Goal: Information Seeking & Learning: Learn about a topic

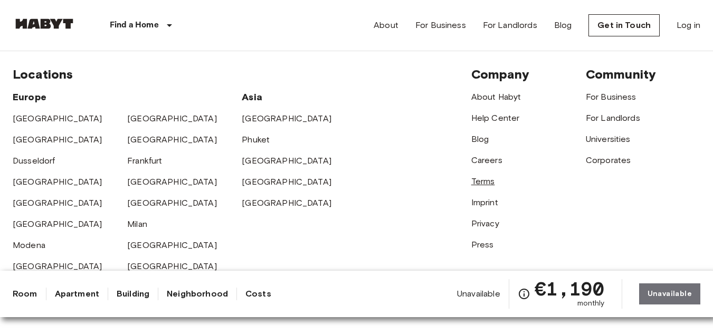
scroll to position [2540, 0]
click at [479, 177] on link "Terms" at bounding box center [483, 182] width 24 height 10
click at [225, 27] on div "Find a Home Europe Amsterdam Berlin Brussels Cologne Dusseldorf Frankfurt Graz …" at bounding box center [357, 25] width 688 height 51
click at [490, 104] on div "Help Center" at bounding box center [528, 114] width 115 height 21
click at [490, 113] on link "Help Center" at bounding box center [495, 118] width 49 height 10
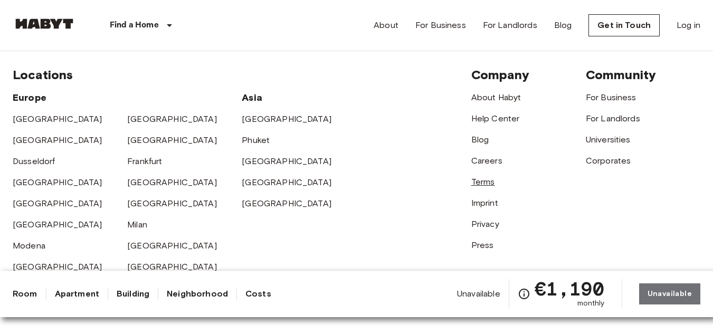
click at [485, 177] on link "Terms" at bounding box center [483, 182] width 24 height 10
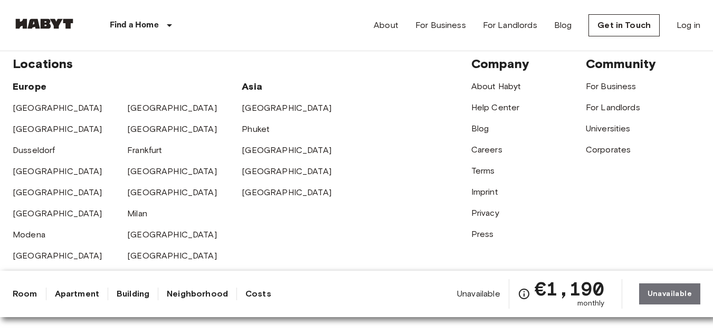
scroll to position [2456, 0]
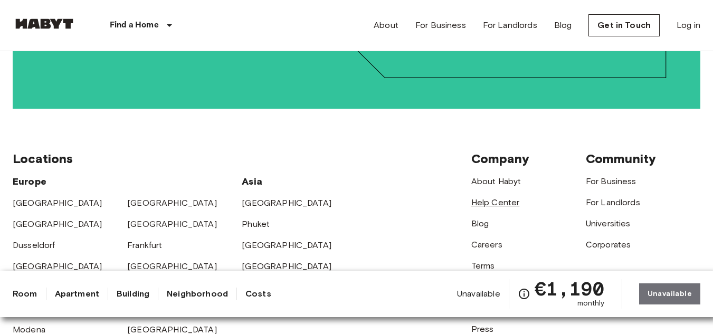
click at [489, 197] on link "Help Center" at bounding box center [495, 202] width 49 height 10
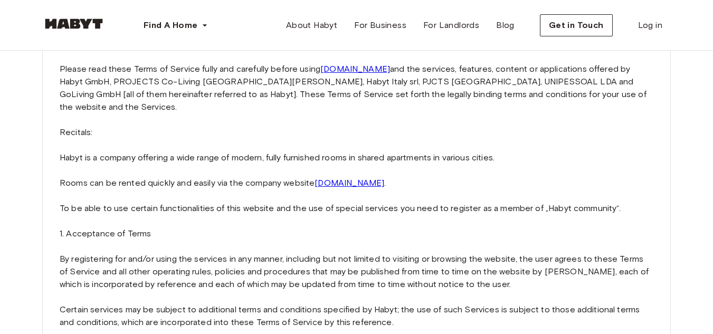
scroll to position [106, 0]
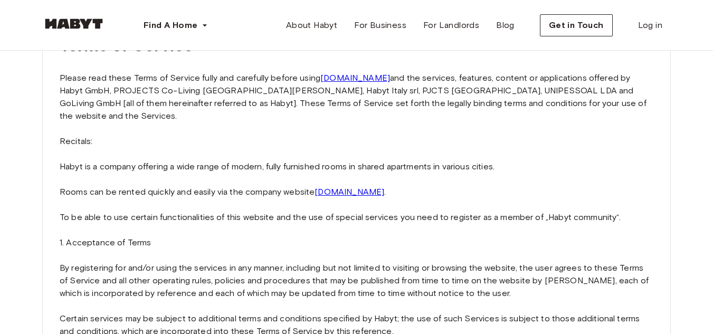
scroll to position [2448, 0]
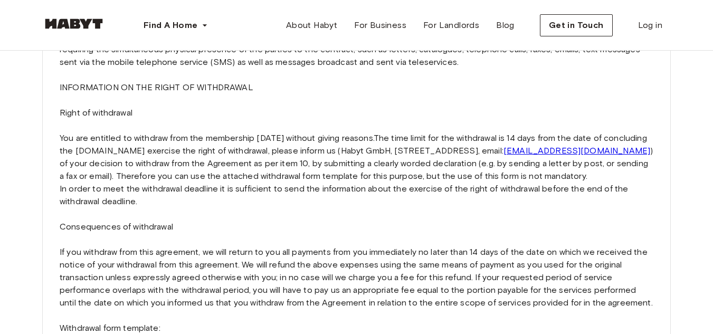
scroll to position [2503, 0]
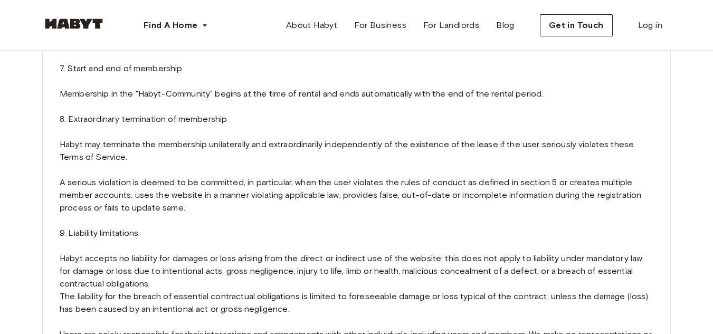
scroll to position [1910, 0]
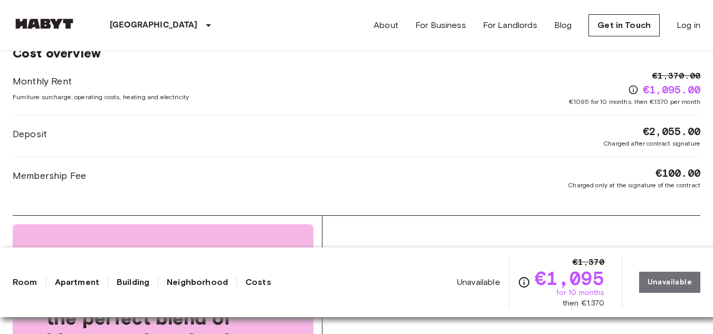
scroll to position [1108, 0]
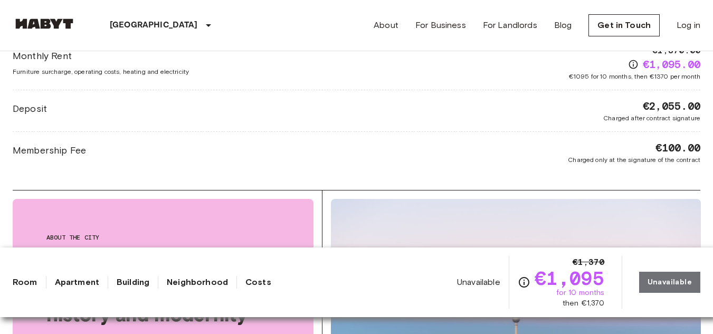
click at [681, 146] on span "€100.00" at bounding box center [678, 147] width 45 height 15
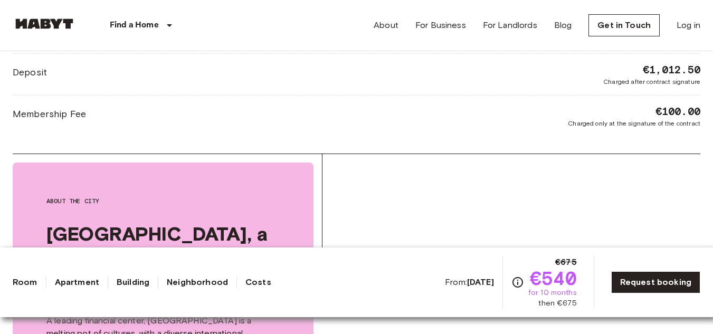
scroll to position [1636, 0]
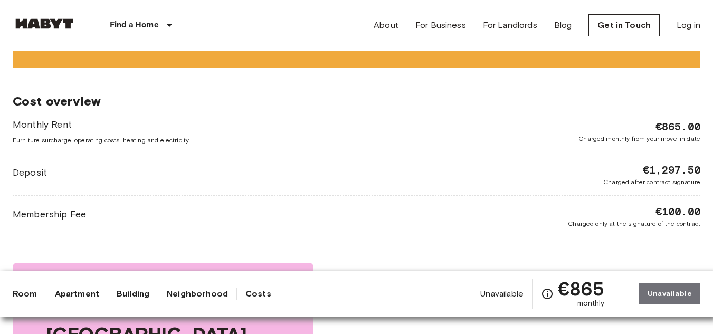
scroll to position [844, 0]
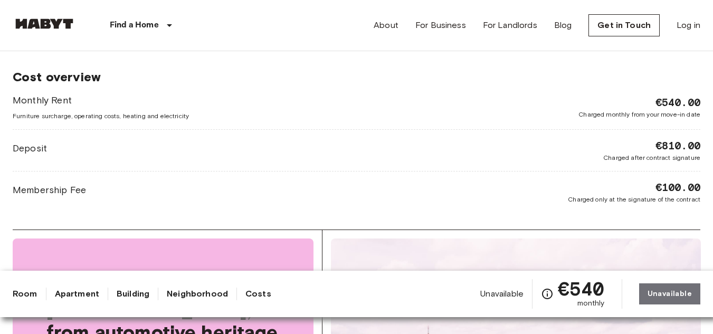
scroll to position [897, 0]
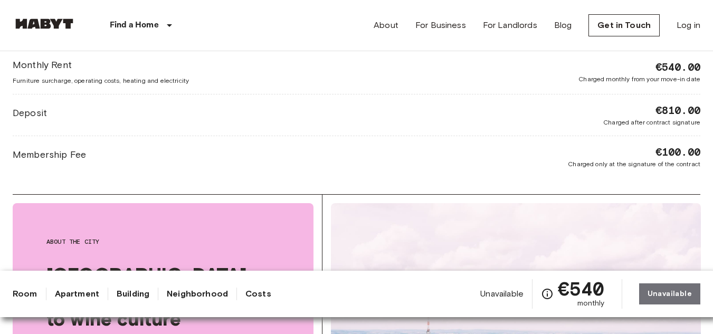
click at [672, 152] on span "€100.00" at bounding box center [678, 152] width 45 height 15
click at [671, 152] on span "€100.00" at bounding box center [678, 152] width 45 height 15
